Goal: Transaction & Acquisition: Purchase product/service

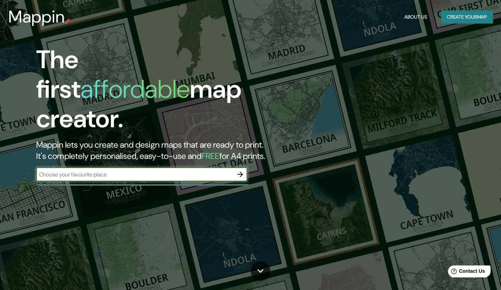
click at [95, 170] on input "text" at bounding box center [134, 174] width 197 height 8
type input "guerrero"
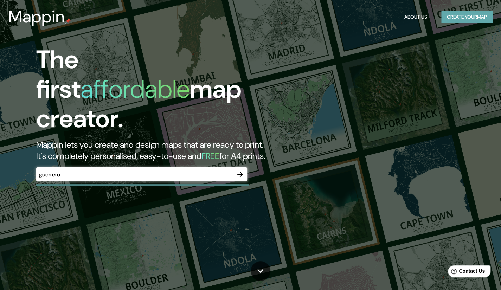
click at [478, 18] on button "Create your map" at bounding box center [466, 17] width 51 height 13
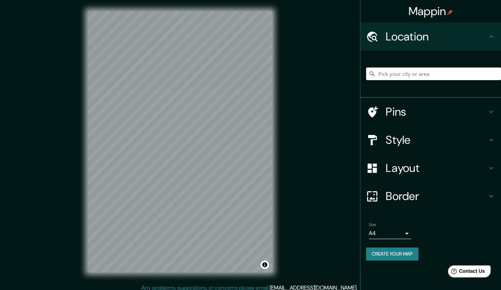
click at [388, 73] on input "Pick your city or area" at bounding box center [433, 73] width 135 height 13
type input "Chilpancingo, [GEOGRAPHIC_DATA], [GEOGRAPHIC_DATA]"
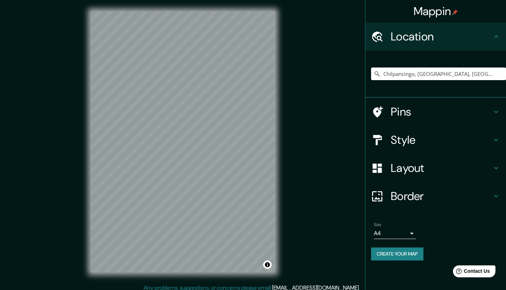
click at [405, 234] on body "Mappin Location [GEOGRAPHIC_DATA], [GEOGRAPHIC_DATA], [GEOGRAPHIC_DATA] [GEOGRA…" at bounding box center [253, 145] width 506 height 290
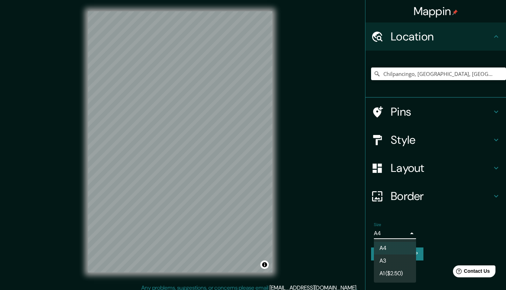
click at [429, 212] on div at bounding box center [253, 145] width 506 height 290
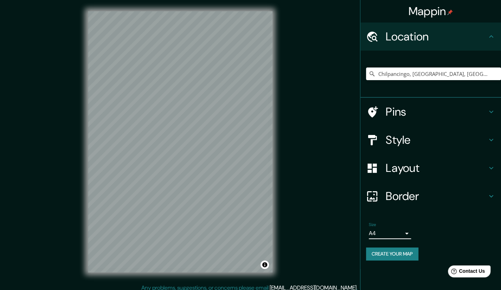
click at [398, 140] on h4 "Style" at bounding box center [435, 140] width 101 height 14
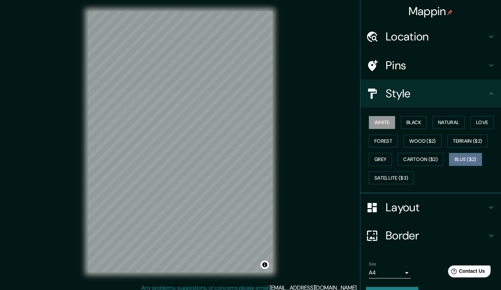
click at [458, 156] on button "Blue ($2)" at bounding box center [465, 159] width 33 height 13
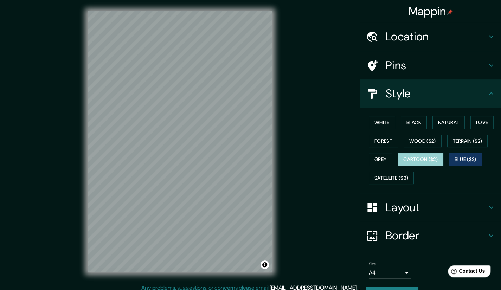
click at [427, 159] on button "Cartoon ($2)" at bounding box center [420, 159] width 46 height 13
click at [372, 160] on button "Grey" at bounding box center [380, 159] width 23 height 13
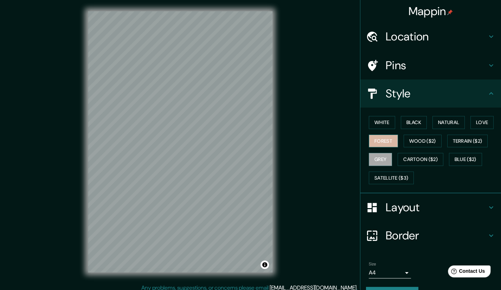
click at [374, 144] on button "Forest" at bounding box center [383, 141] width 29 height 13
click at [378, 123] on button "White" at bounding box center [382, 122] width 26 height 13
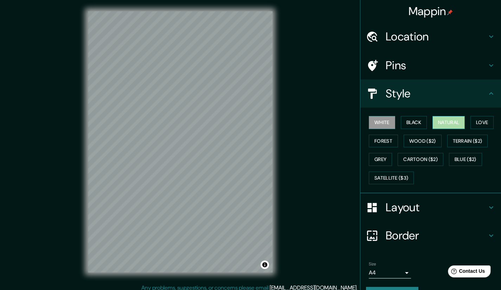
click at [440, 123] on button "Natural" at bounding box center [448, 122] width 32 height 13
click at [484, 121] on button "Love" at bounding box center [481, 122] width 23 height 13
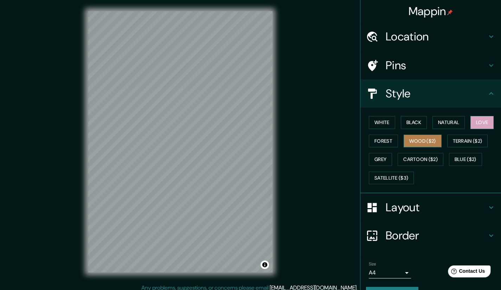
click at [424, 143] on button "Wood ($2)" at bounding box center [422, 141] width 38 height 13
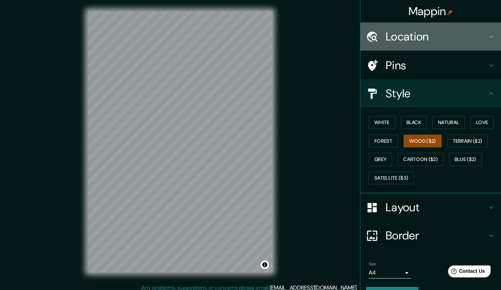
click at [487, 37] on icon at bounding box center [491, 36] width 8 height 8
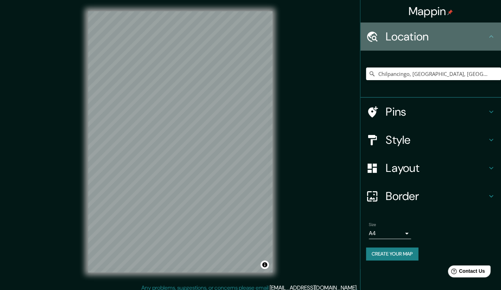
click at [490, 35] on icon at bounding box center [491, 36] width 8 height 8
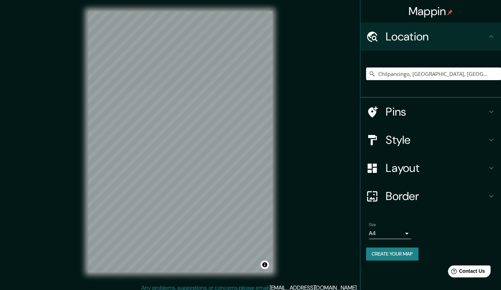
click at [288, 158] on div "Mappin Location [GEOGRAPHIC_DATA], [GEOGRAPHIC_DATA], [GEOGRAPHIC_DATA] [GEOGRA…" at bounding box center [250, 147] width 501 height 295
click at [273, 144] on div "© Mapbox © OpenStreetMap Improve this map" at bounding box center [180, 142] width 207 height 284
click at [273, 92] on div "© Mapbox © OpenStreetMap Improve this map" at bounding box center [180, 142] width 207 height 284
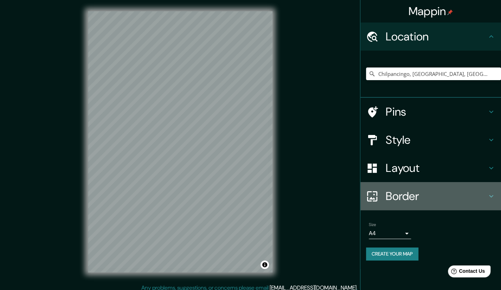
click at [398, 198] on h4 "Border" at bounding box center [435, 196] width 101 height 14
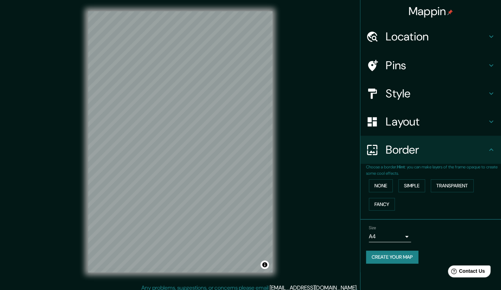
click at [394, 151] on h4 "Border" at bounding box center [435, 150] width 101 height 14
click at [371, 153] on icon at bounding box center [372, 150] width 12 height 12
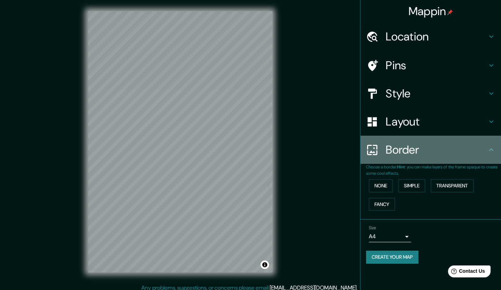
click at [493, 149] on icon at bounding box center [491, 149] width 8 height 8
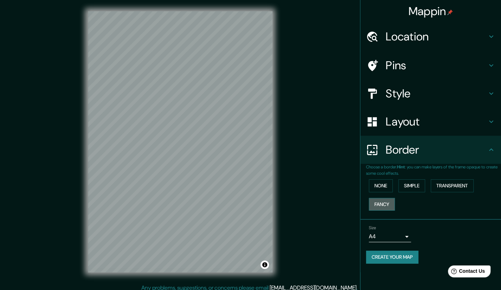
click at [386, 207] on button "Fancy" at bounding box center [382, 204] width 26 height 13
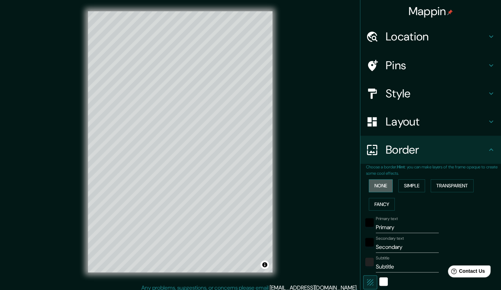
click at [377, 186] on button "None" at bounding box center [381, 185] width 24 height 13
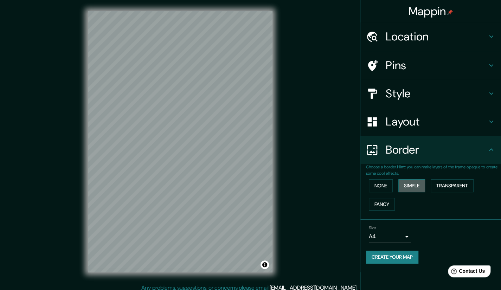
click at [407, 188] on button "Simple" at bounding box center [411, 185] width 27 height 13
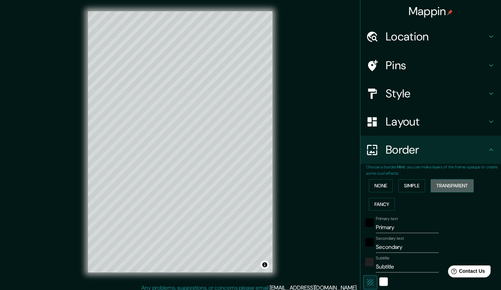
click at [440, 186] on button "Transparent" at bounding box center [451, 185] width 43 height 13
click at [0, 112] on div "© Mapbox © OpenStreetMap Improve this map" at bounding box center [180, 141] width 451 height 261
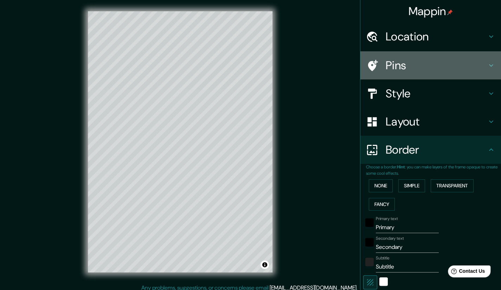
click at [404, 66] on h4 "Pins" at bounding box center [435, 65] width 101 height 14
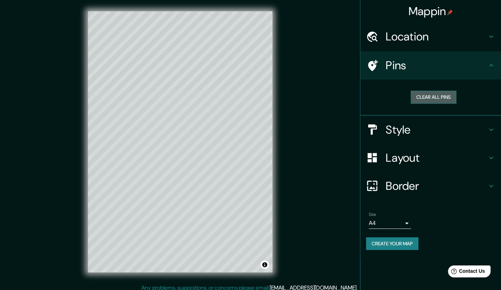
click at [421, 94] on button "Clear all pins" at bounding box center [433, 97] width 46 height 13
click at [438, 95] on button "Clear all pins" at bounding box center [433, 97] width 46 height 13
click at [444, 93] on button "Clear all pins" at bounding box center [433, 97] width 46 height 13
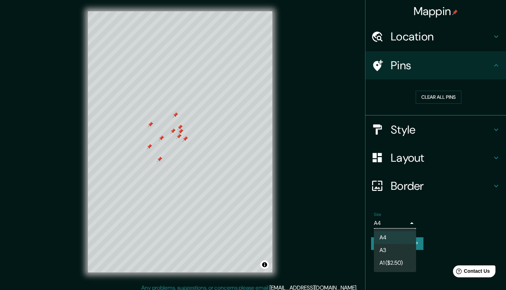
click at [407, 224] on body "Mappin Location [GEOGRAPHIC_DATA], [GEOGRAPHIC_DATA], [GEOGRAPHIC_DATA] [GEOGRA…" at bounding box center [253, 145] width 506 height 290
click at [395, 248] on li "A3" at bounding box center [395, 250] width 42 height 13
type input "a4"
click at [405, 222] on body "Mappin Location [GEOGRAPHIC_DATA], [GEOGRAPHIC_DATA], [GEOGRAPHIC_DATA] [GEOGRA…" at bounding box center [253, 145] width 506 height 290
click at [428, 209] on div at bounding box center [253, 145] width 506 height 290
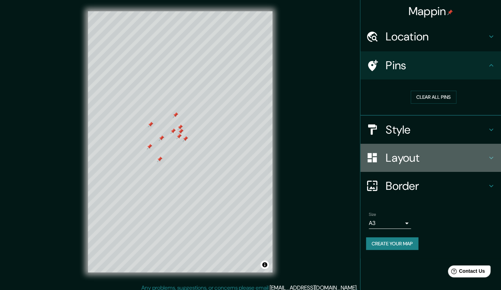
click at [490, 157] on icon at bounding box center [491, 158] width 8 height 8
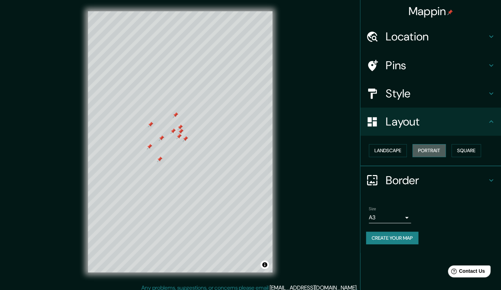
click at [436, 149] on button "Portrait" at bounding box center [428, 150] width 33 height 13
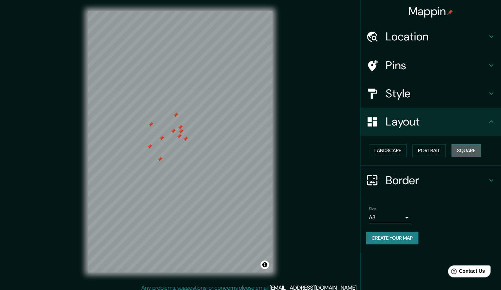
click at [466, 153] on button "Square" at bounding box center [466, 150] width 30 height 13
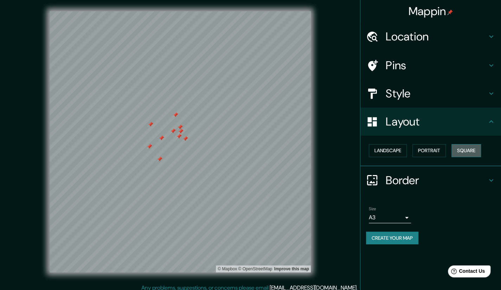
click at [466, 153] on button "Square" at bounding box center [466, 150] width 30 height 13
click at [391, 151] on button "Landscape" at bounding box center [388, 150] width 38 height 13
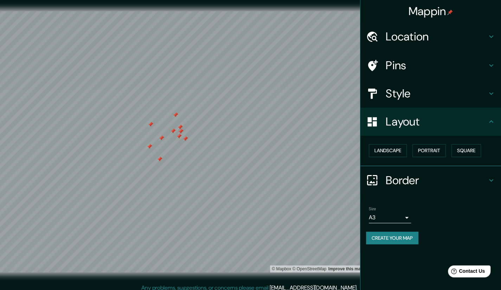
click at [159, 160] on div at bounding box center [160, 159] width 6 height 6
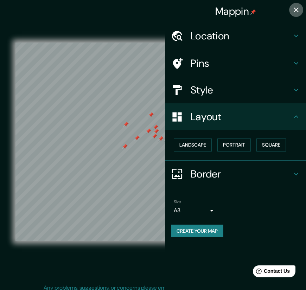
drag, startPoint x: 165, startPoint y: 125, endPoint x: 295, endPoint y: 8, distance: 174.9
click at [295, 8] on icon "button" at bounding box center [296, 10] width 8 height 8
